Goal: Information Seeking & Learning: Learn about a topic

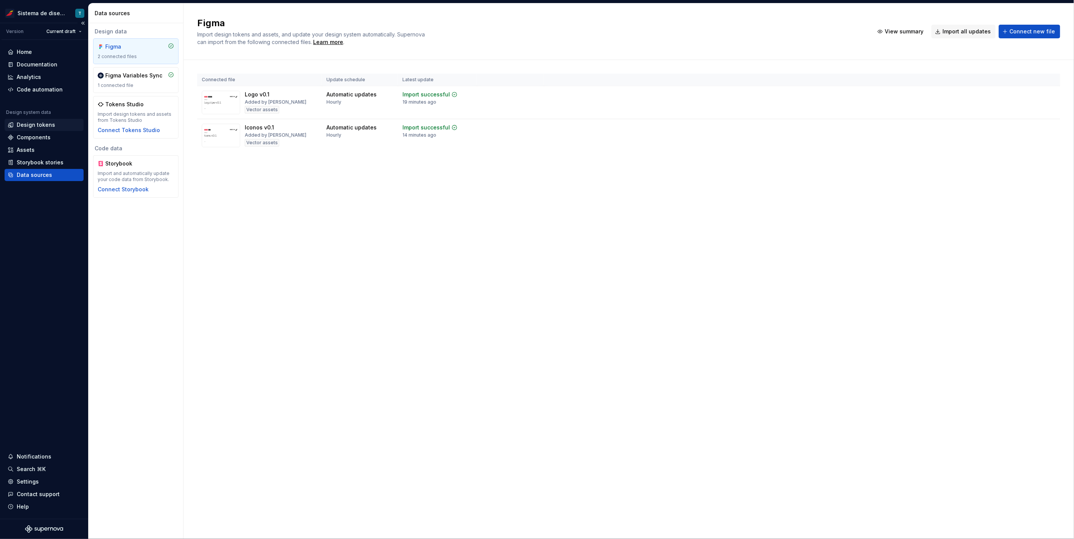
click at [46, 123] on div "Design tokens" at bounding box center [36, 125] width 38 height 8
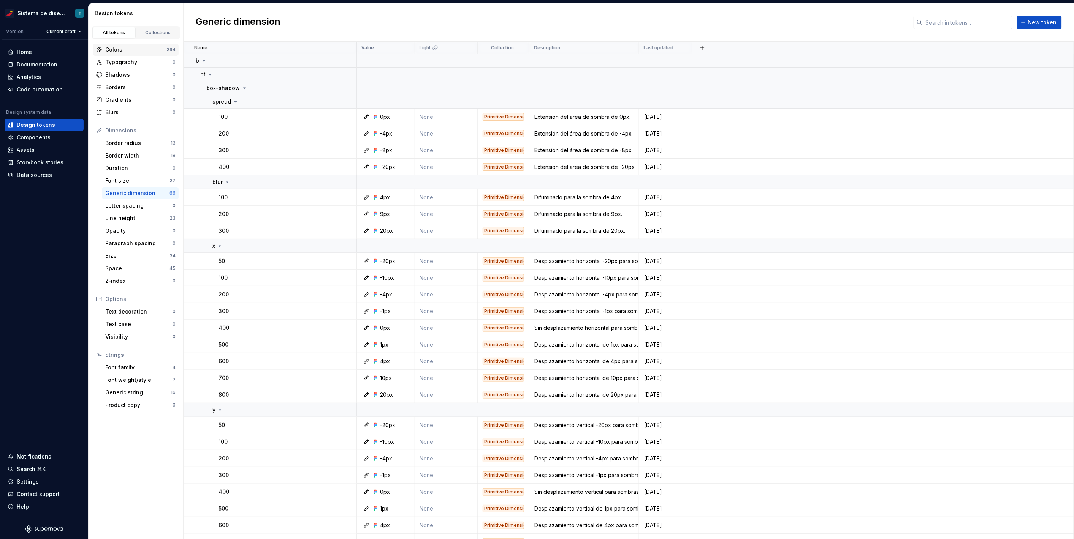
click at [138, 51] on div "Colors" at bounding box center [135, 50] width 61 height 8
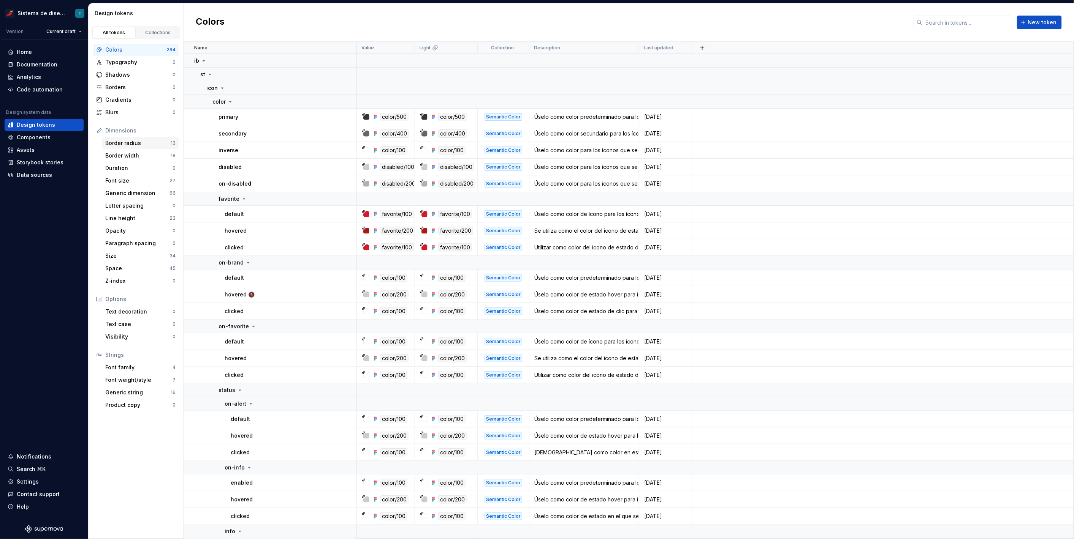
click at [156, 143] on div "Border radius" at bounding box center [137, 143] width 65 height 8
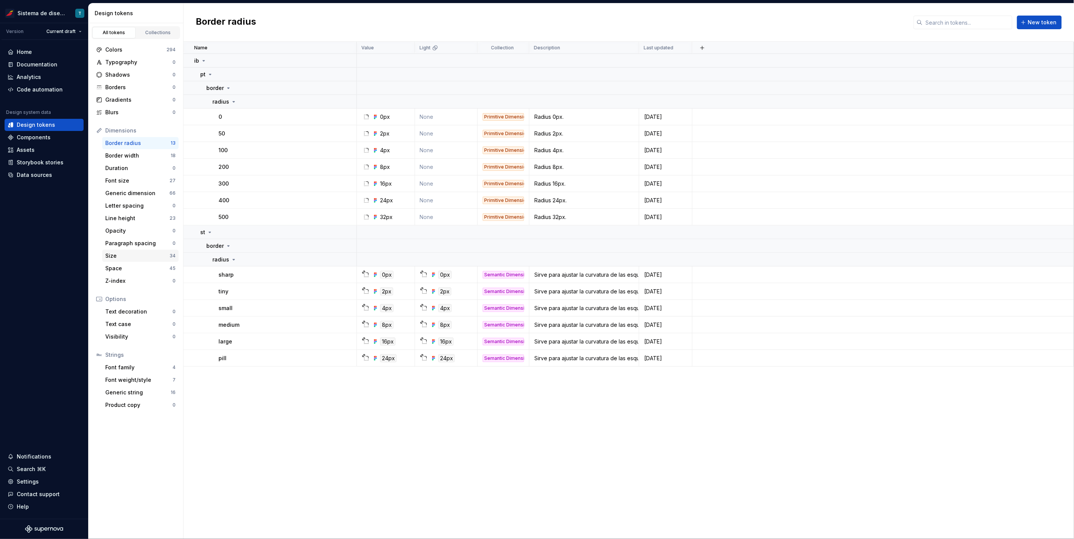
click at [153, 259] on div "Size" at bounding box center [137, 256] width 64 height 8
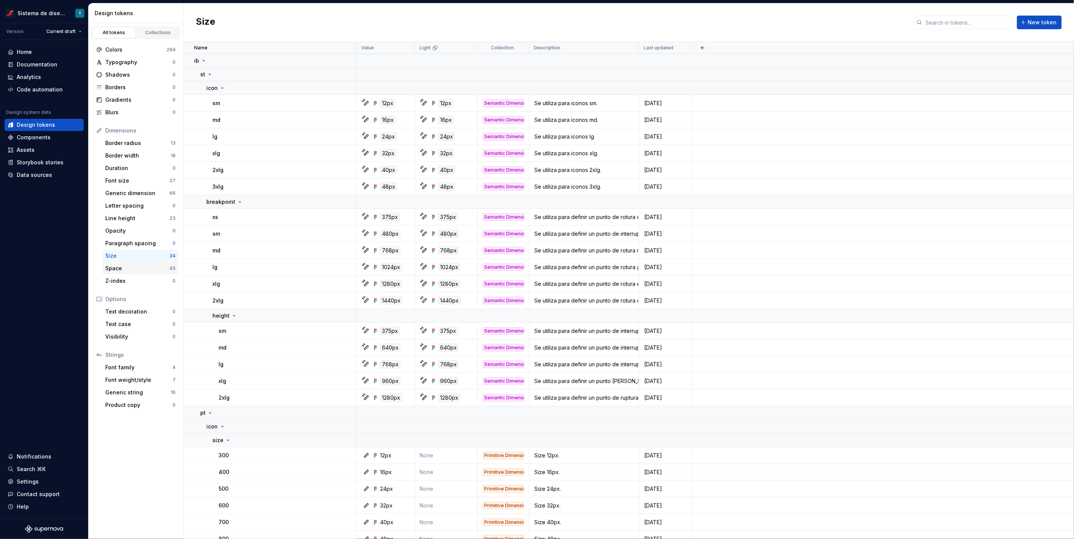
click at [142, 273] on div "Space 45" at bounding box center [140, 269] width 76 height 12
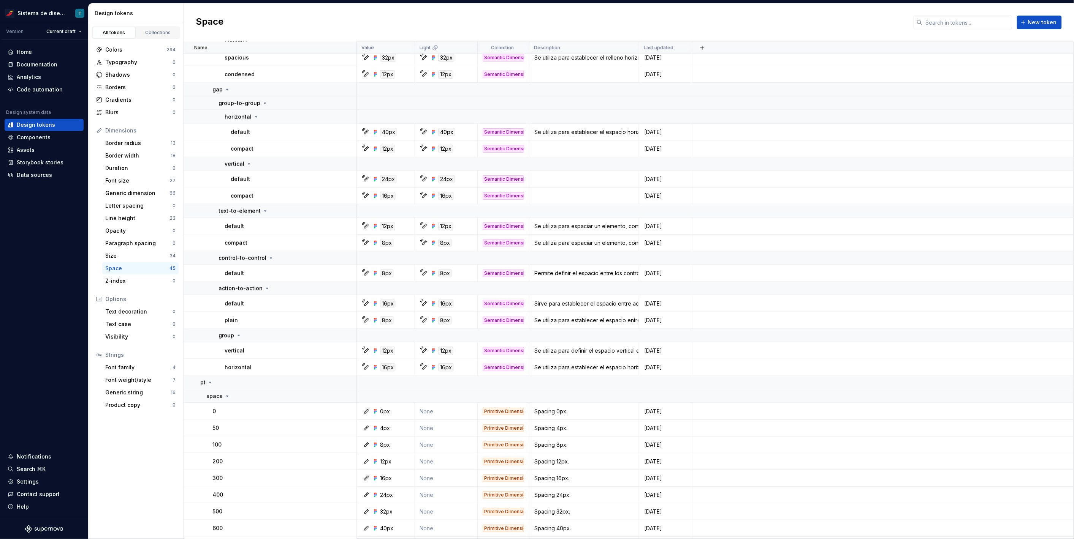
scroll to position [540, 0]
